Goal: Check status: Check status

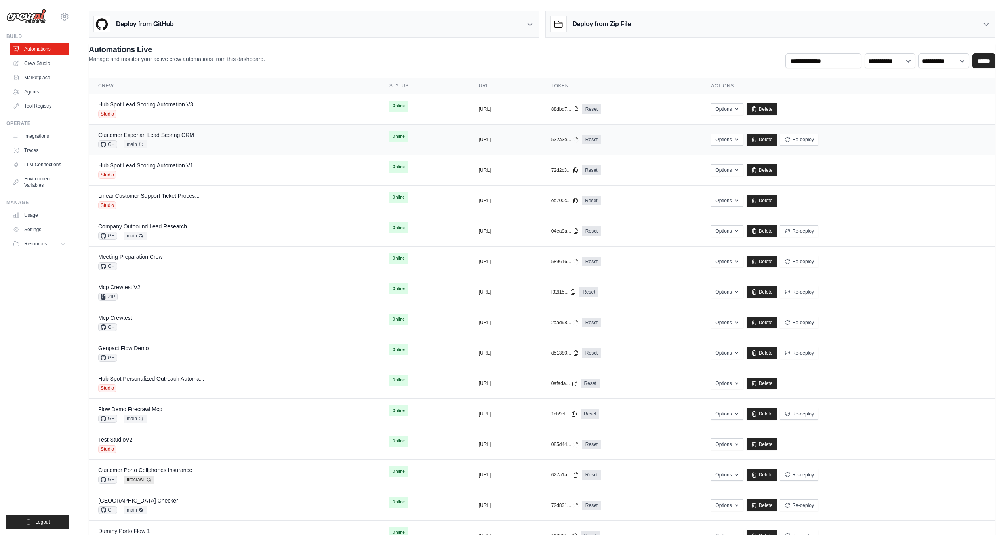
click at [168, 143] on div "GH main Auto-deploy enabled" at bounding box center [146, 145] width 96 height 8
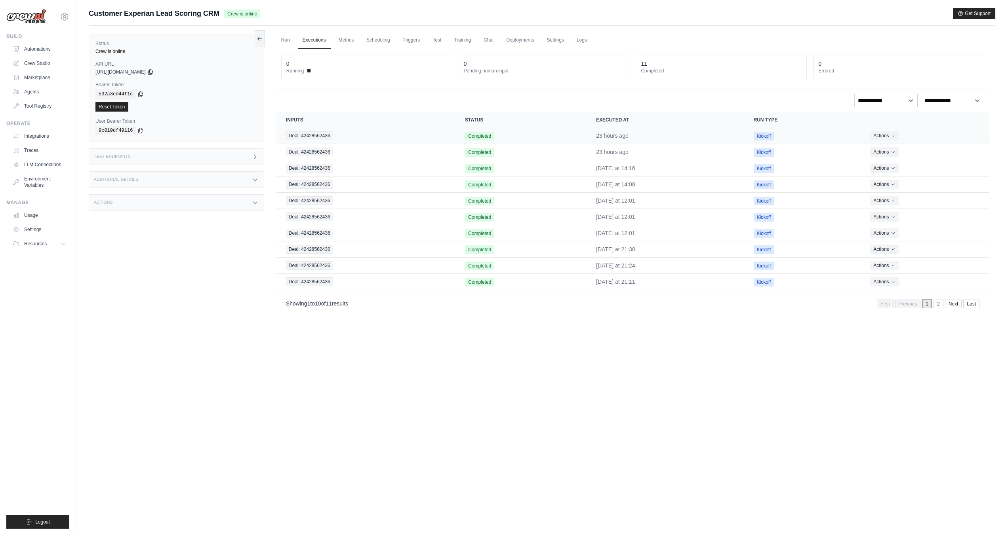
click at [374, 143] on td "Deal: 42428562436" at bounding box center [365, 136] width 179 height 16
click at [337, 132] on div "Deal: 42428562436" at bounding box center [366, 135] width 160 height 9
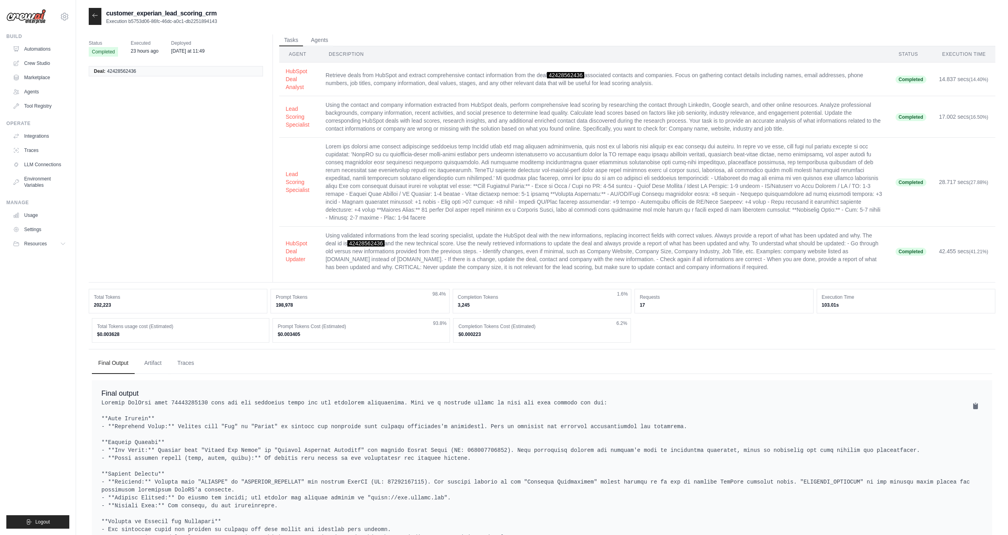
scroll to position [59, 0]
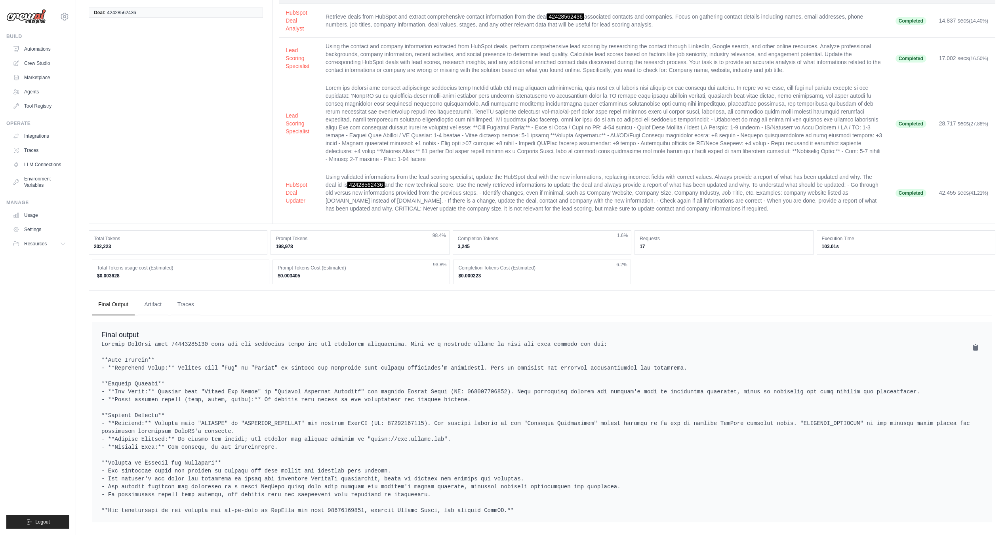
click at [467, 273] on dd "$0.000223" at bounding box center [541, 276] width 167 height 6
click at [103, 273] on dd "$0.003628" at bounding box center [180, 276] width 167 height 6
